Goal: Navigation & Orientation: Go to known website

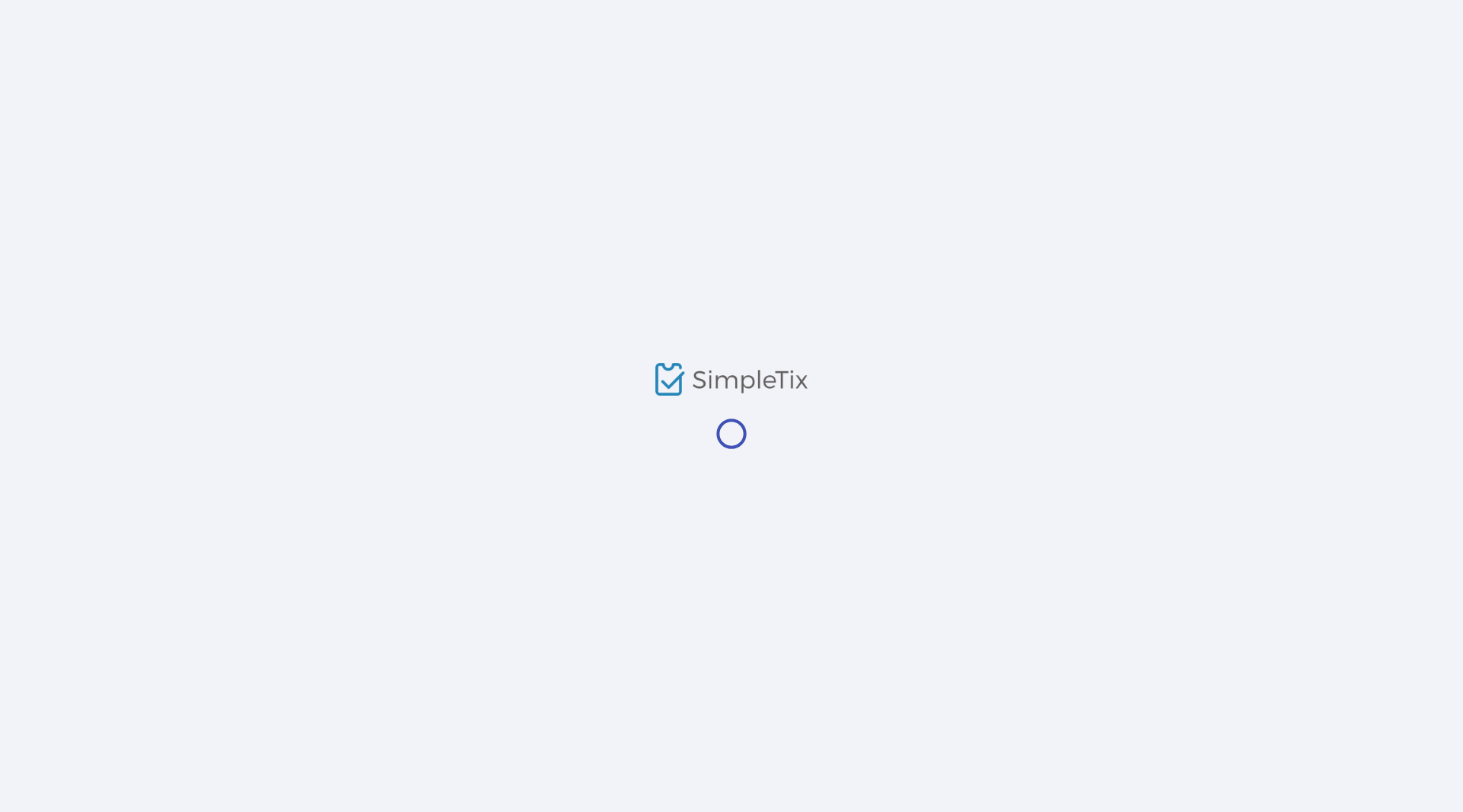
click at [1178, 42] on div at bounding box center [732, 406] width 1463 height 812
